Goal: Task Accomplishment & Management: Contribute content

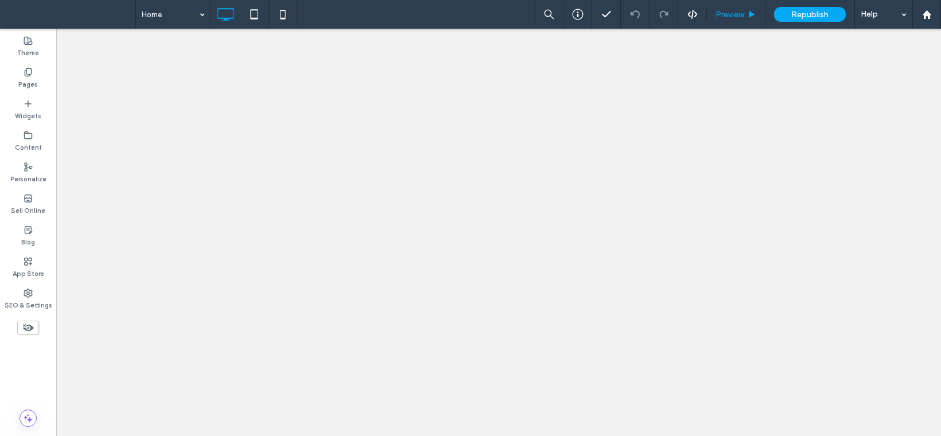
click at [730, 14] on span "Preview" at bounding box center [729, 15] width 29 height 10
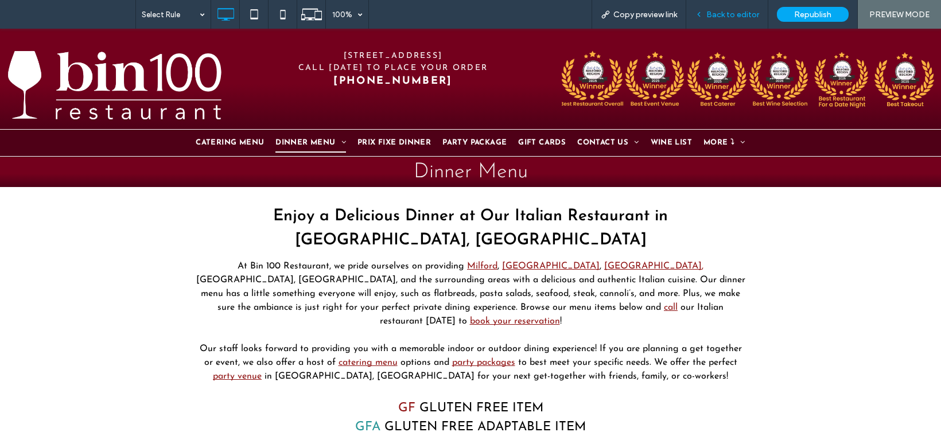
click at [718, 13] on span "Back to editor" at bounding box center [732, 15] width 53 height 10
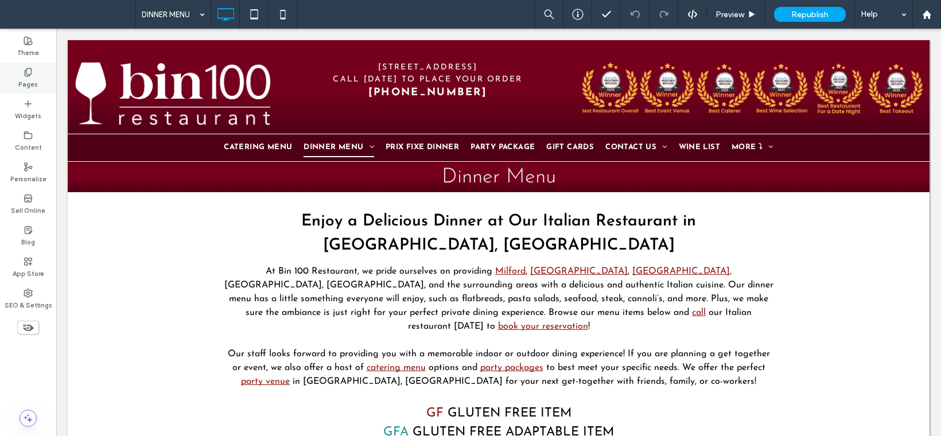
click at [32, 73] on icon at bounding box center [28, 72] width 9 height 9
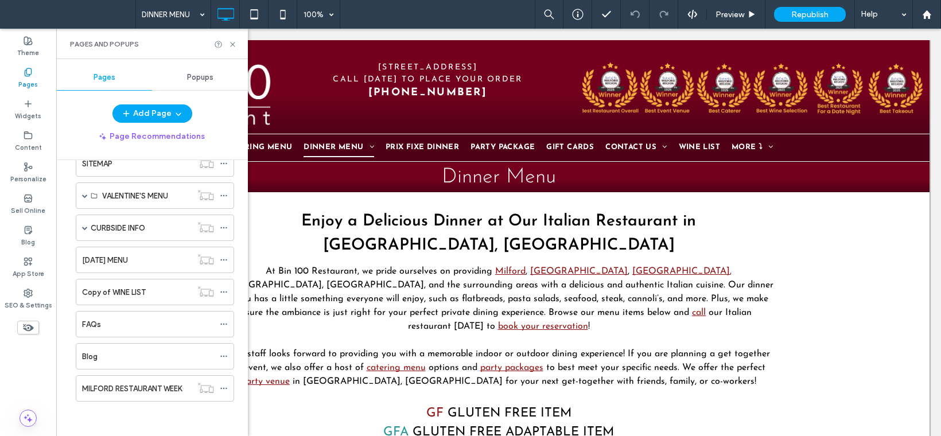
scroll to position [1013, 0]
click at [158, 381] on div "MILFORD RESTAURANT WEEK" at bounding box center [137, 388] width 110 height 25
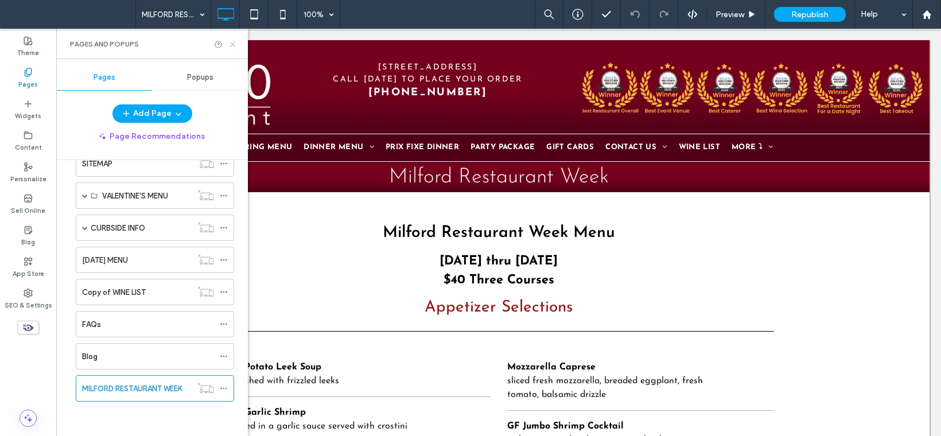
click at [234, 46] on icon at bounding box center [232, 44] width 9 height 9
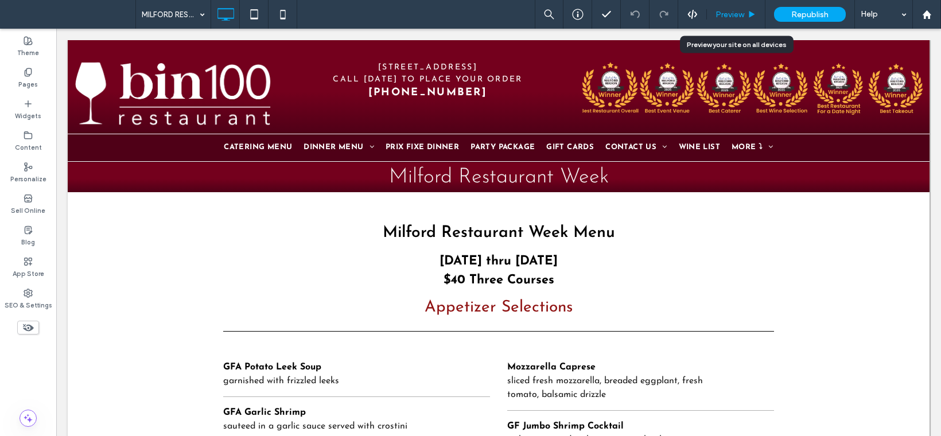
click at [728, 9] on div "Preview" at bounding box center [736, 14] width 59 height 29
click at [727, 14] on span "Preview" at bounding box center [729, 15] width 29 height 10
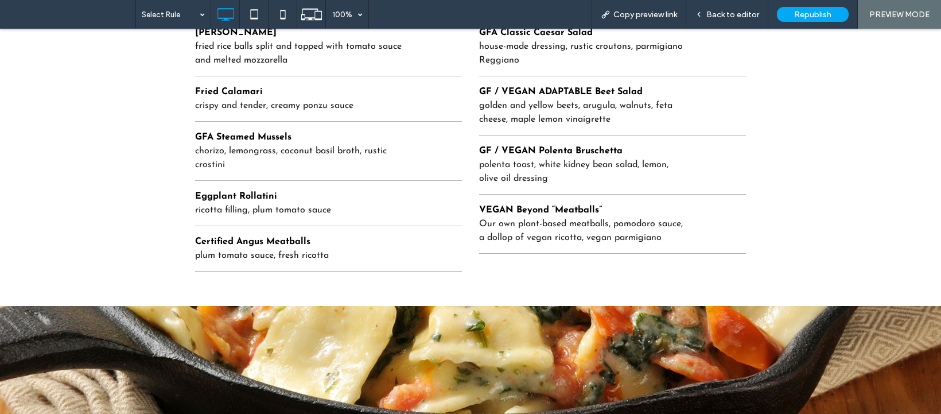
scroll to position [542, 0]
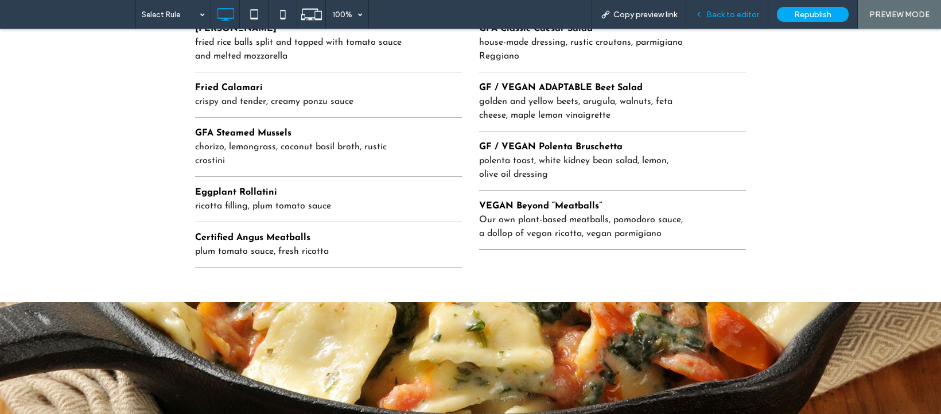
click at [714, 20] on div "Back to editor" at bounding box center [727, 14] width 82 height 29
click at [721, 13] on span "Back to editor" at bounding box center [732, 15] width 53 height 10
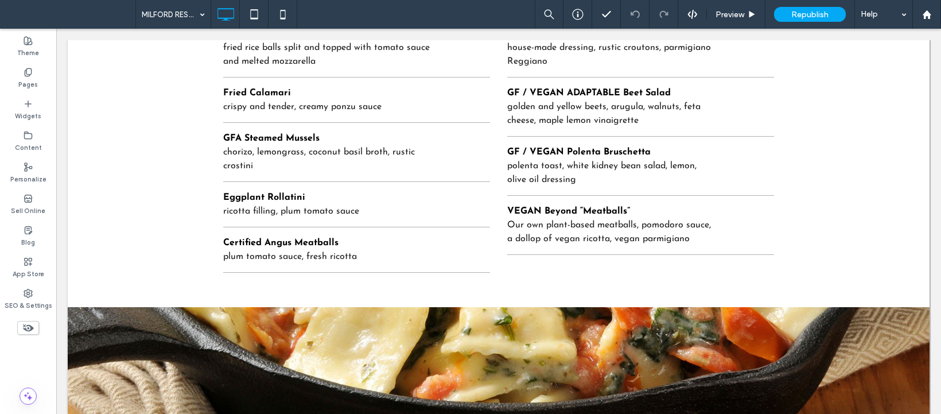
scroll to position [537, 0]
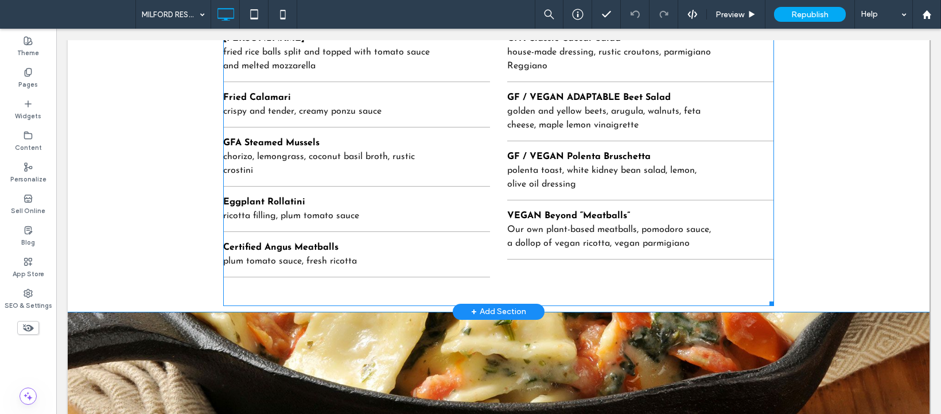
click at [527, 215] on div "VEGAN Beyond “Meatballs”" at bounding box center [612, 216] width 211 height 14
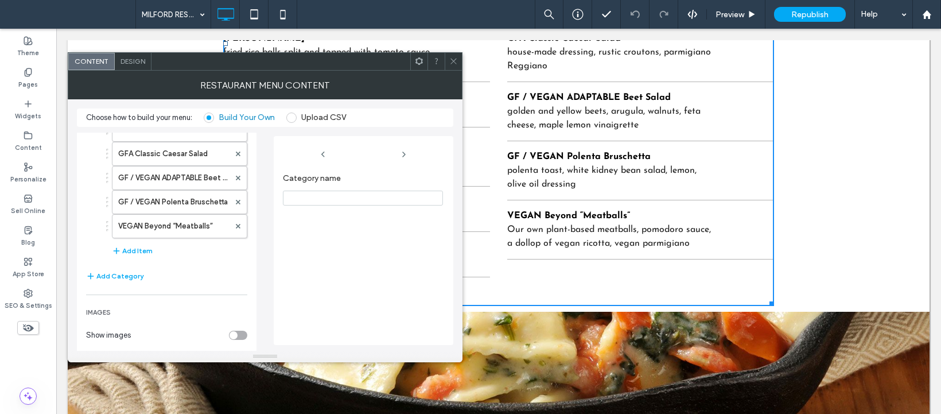
scroll to position [343, 0]
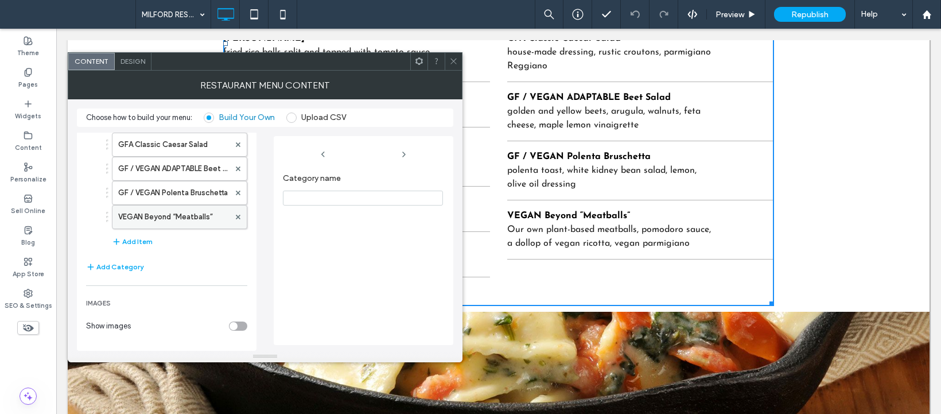
click at [198, 222] on label "VEGAN Beyond “Meatballs”" at bounding box center [173, 216] width 111 height 23
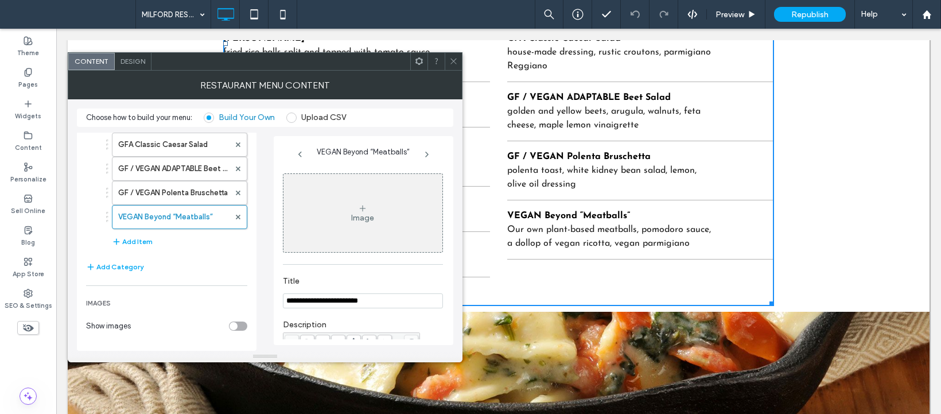
click at [315, 304] on input "**********" at bounding box center [363, 300] width 160 height 15
type input "**********"
click at [453, 58] on icon at bounding box center [453, 61] width 9 height 9
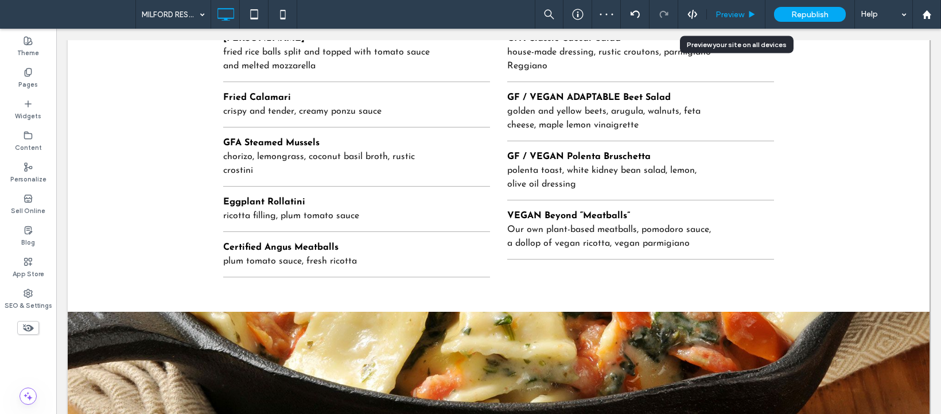
click at [727, 15] on span "Preview" at bounding box center [729, 15] width 29 height 10
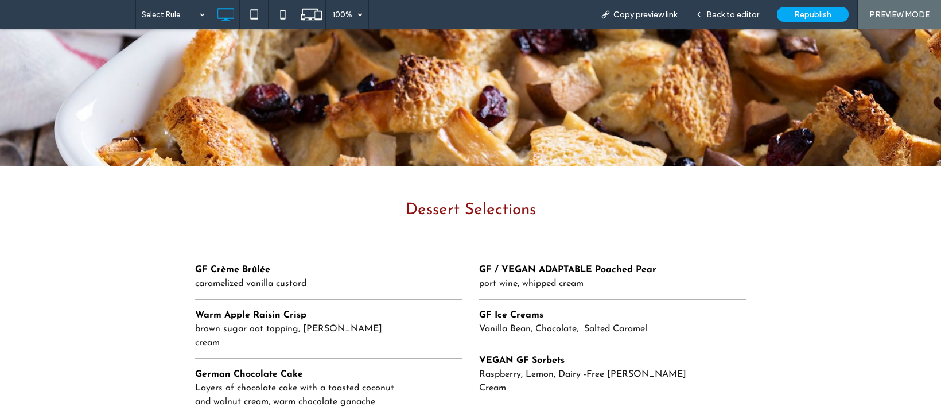
scroll to position [1920, 0]
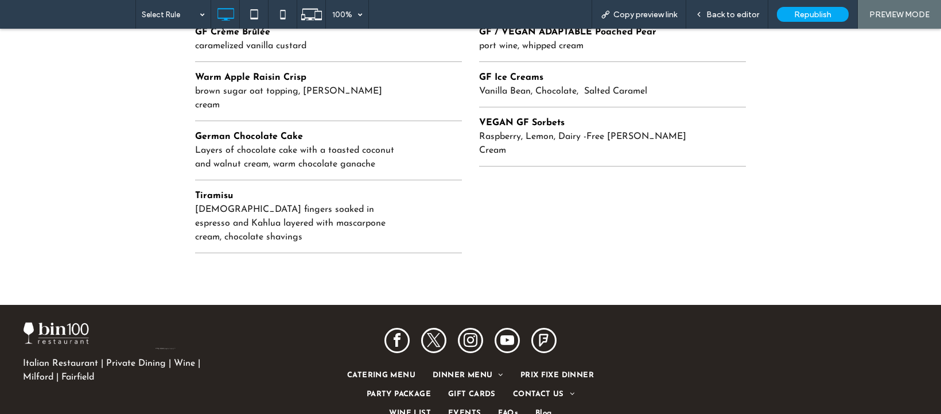
click at [738, 185] on div "GF Crème Brûlée caramelized vanilla custard Warm Apple Raisin Crisp brown sugar…" at bounding box center [470, 132] width 551 height 242
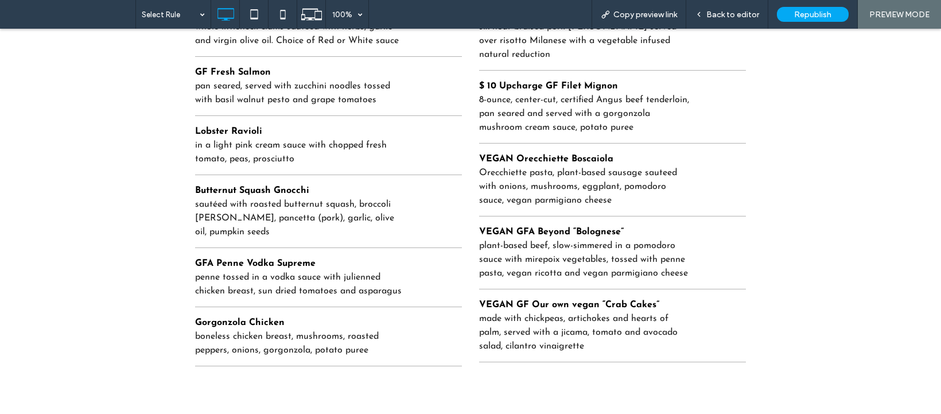
scroll to position [1280, 0]
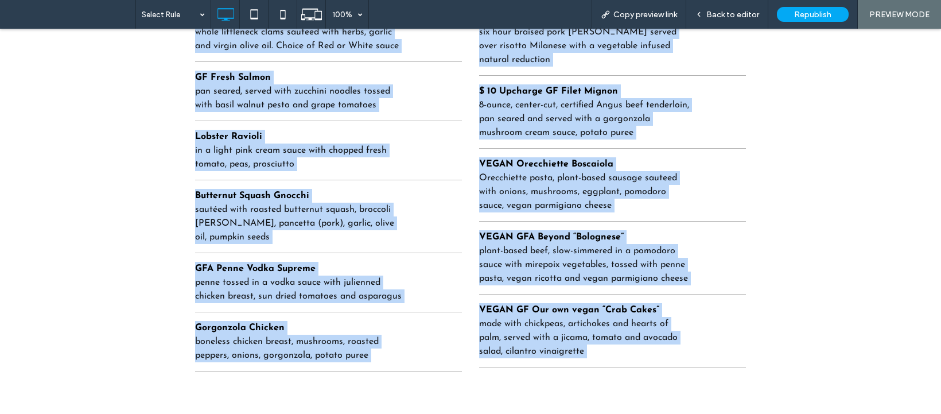
copy body "Click To Paste 100 LANSDALE AVENUE - MILFORD, CT 06460 CALL TODAY TO PLACE YOUR…"
click at [818, 257] on div "Entrée Selections Menu Baked Stuffed Shrimp crab and scallop stuffing, saffron …" at bounding box center [470, 66] width 941 height 713
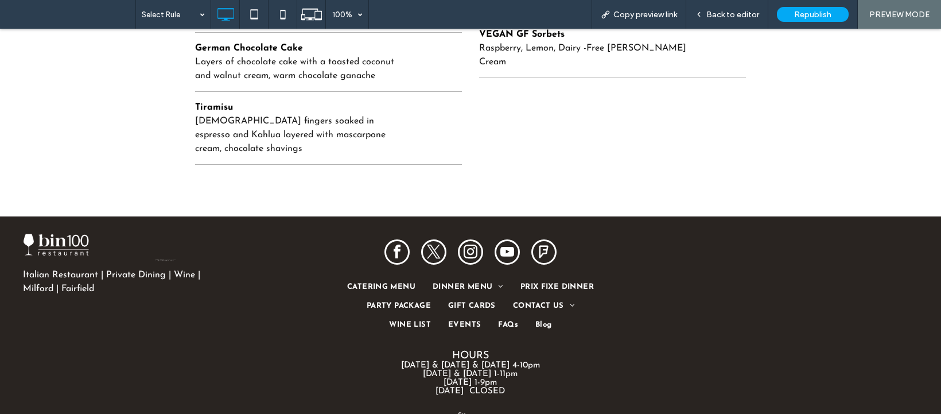
scroll to position [2092, 0]
